Goal: Find specific page/section: Find specific page/section

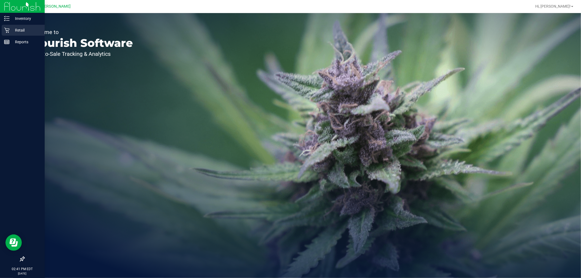
click at [19, 29] on p "Retail" at bounding box center [26, 30] width 33 height 7
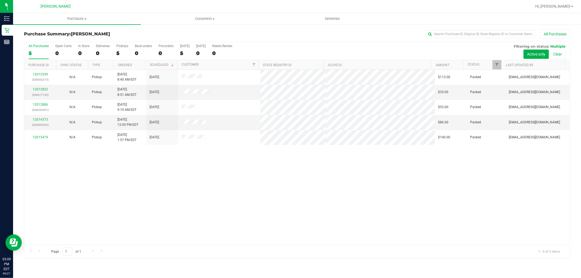
click at [179, 224] on div "12012559 (328302215) N/A Pickup [DATE] 8:40 AM EDT 9/27/2025 $113.00 Packed [EM…" at bounding box center [297, 157] width 546 height 175
